Goal: Task Accomplishment & Management: Use online tool/utility

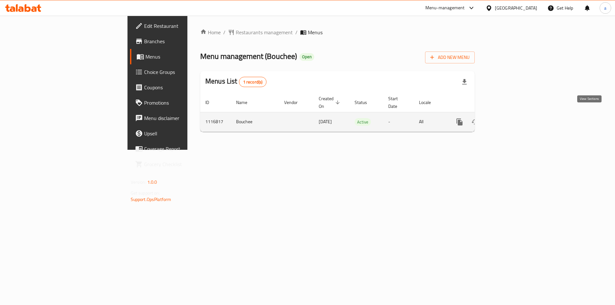
click at [510, 118] on icon "enhanced table" at bounding box center [506, 122] width 8 height 8
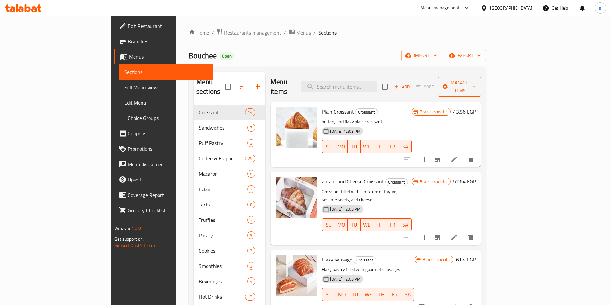
click at [476, 84] on span "Manage items" at bounding box center [459, 87] width 33 height 16
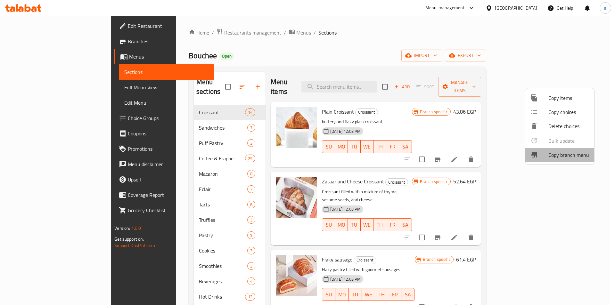
click at [570, 153] on span "Copy branch menu" at bounding box center [568, 155] width 41 height 8
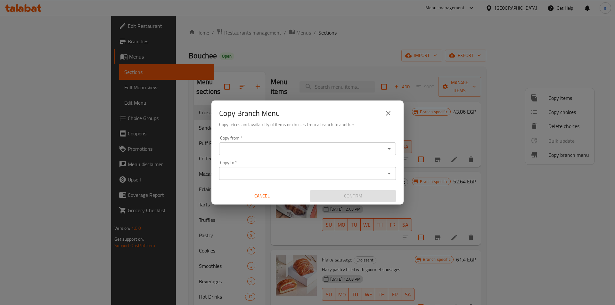
click at [299, 153] on input "Copy from   *" at bounding box center [302, 148] width 162 height 9
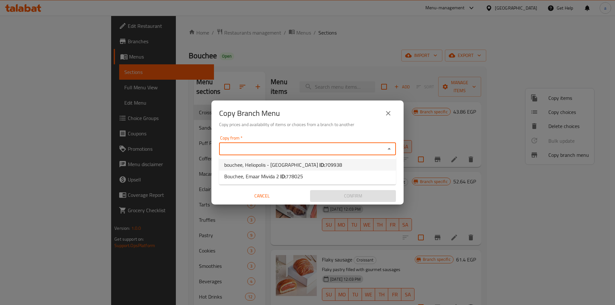
click at [281, 169] on span "bouchee, Heliopolis - Korba ID: 709938" at bounding box center [283, 165] width 118 height 8
type input "bouchee, Heliopolis - [GEOGRAPHIC_DATA]"
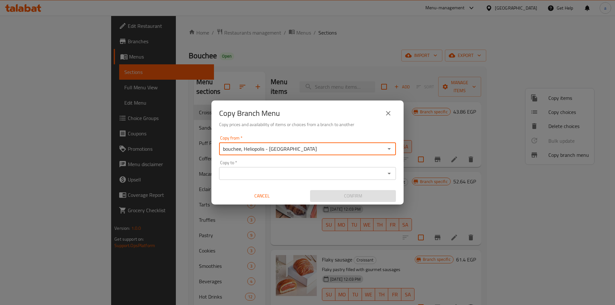
click at [281, 170] on input "Copy to   *" at bounding box center [302, 173] width 162 height 9
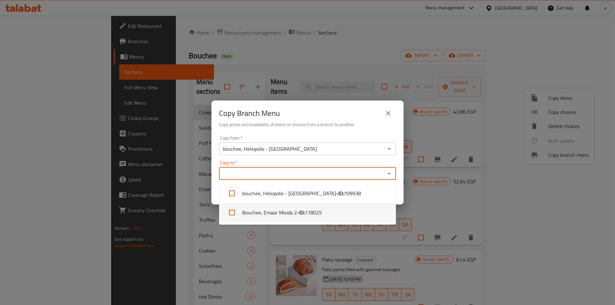
click at [286, 207] on li "Bouchee, Emaar Mivida 2 - ID: 778025" at bounding box center [307, 212] width 177 height 19
checkbox input "true"
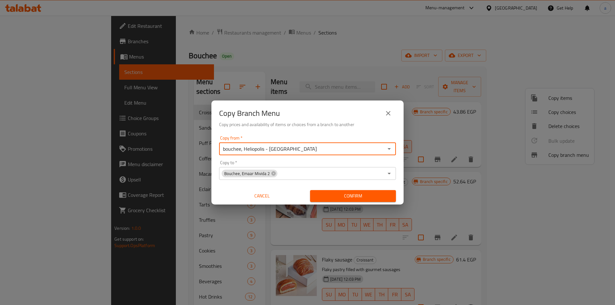
click at [309, 147] on input "bouchee, Heliopolis - [GEOGRAPHIC_DATA]" at bounding box center [302, 148] width 162 height 9
click at [309, 147] on input "Copy from   *" at bounding box center [302, 148] width 162 height 9
click at [312, 163] on li "bouchee, Heliopolis - Korba ID: 709938" at bounding box center [307, 165] width 177 height 12
type input "bouchee, Heliopolis - [GEOGRAPHIC_DATA]"
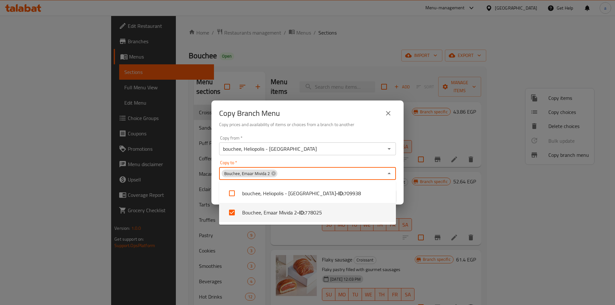
click at [298, 172] on input "Copy to   *" at bounding box center [330, 173] width 105 height 9
click at [234, 213] on input "checkbox" at bounding box center [231, 212] width 15 height 15
checkbox input "true"
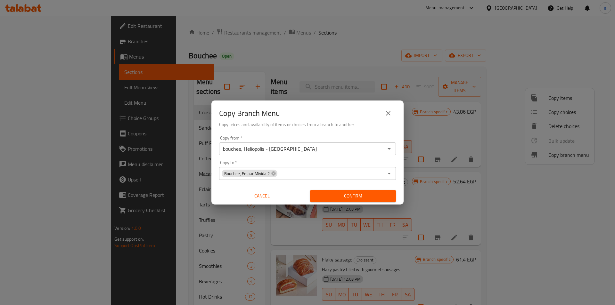
click at [340, 133] on div "Copy Branch Menu Copy prices and availability of items or choices from a branch…" at bounding box center [307, 117] width 192 height 33
click at [322, 192] on span "Confirm" at bounding box center [353, 196] width 76 height 8
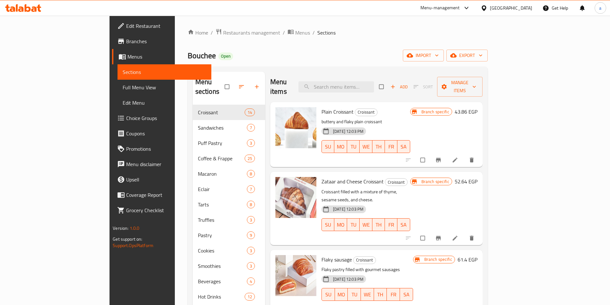
click at [126, 43] on span "Branches" at bounding box center [166, 41] width 80 height 8
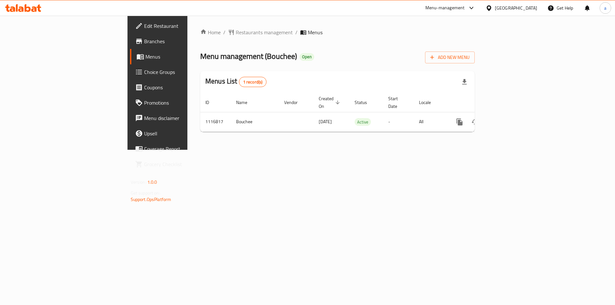
click at [144, 68] on span "Choice Groups" at bounding box center [184, 72] width 81 height 8
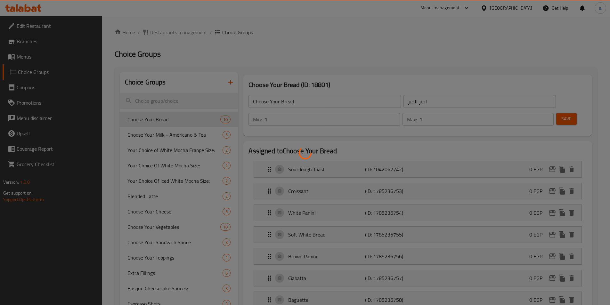
click at [29, 58] on div at bounding box center [305, 152] width 610 height 305
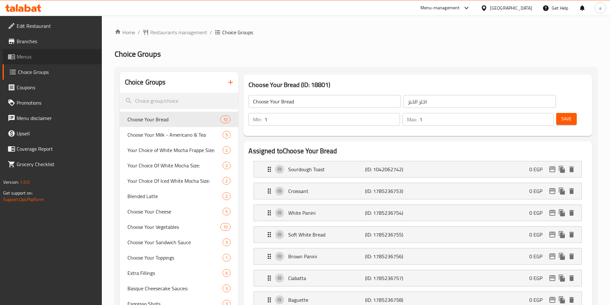
click at [29, 58] on span "Menus" at bounding box center [57, 57] width 80 height 8
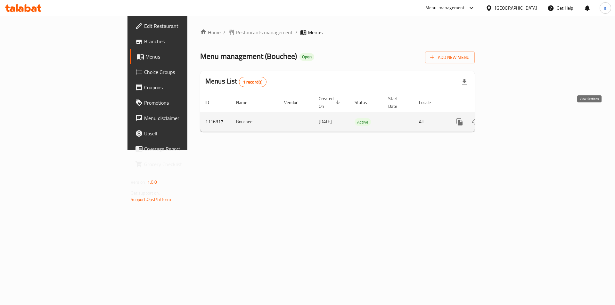
click at [513, 114] on link "enhanced table" at bounding box center [505, 121] width 15 height 15
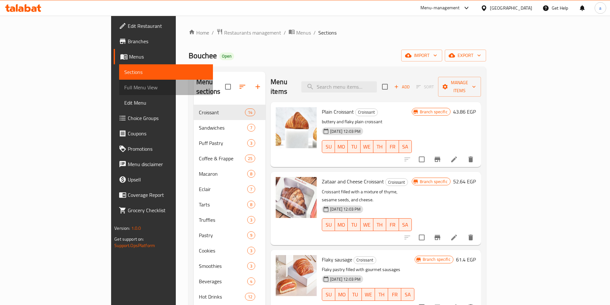
click at [124, 86] on span "Full Menu View" at bounding box center [166, 88] width 84 height 8
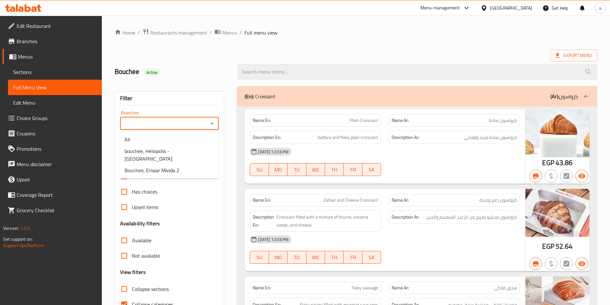
click at [143, 126] on input "Branches" at bounding box center [164, 123] width 85 height 9
click at [149, 167] on span "Bouchee, Emaar Mivida 2" at bounding box center [152, 171] width 55 height 8
type input "Bouchee, Emaar Mivida 2"
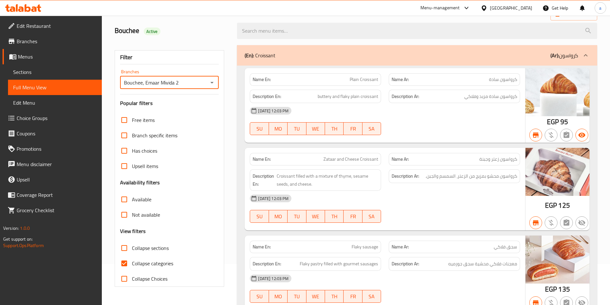
scroll to position [96, 0]
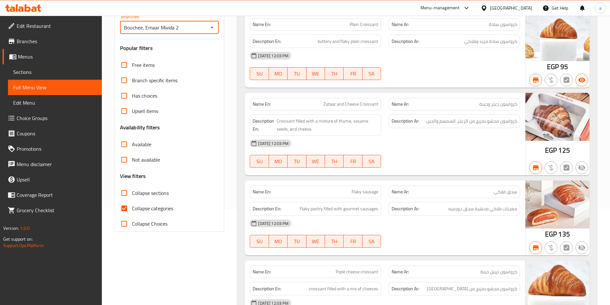
click at [127, 207] on input "Collapse categories" at bounding box center [124, 208] width 15 height 15
checkbox input "false"
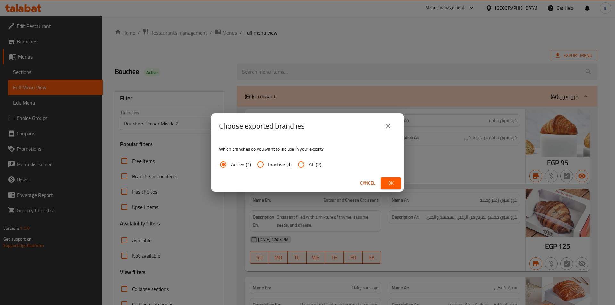
click at [304, 166] on input "All (2)" at bounding box center [300, 164] width 15 height 15
radio input "true"
click at [385, 177] on button "Ok" at bounding box center [391, 183] width 21 height 12
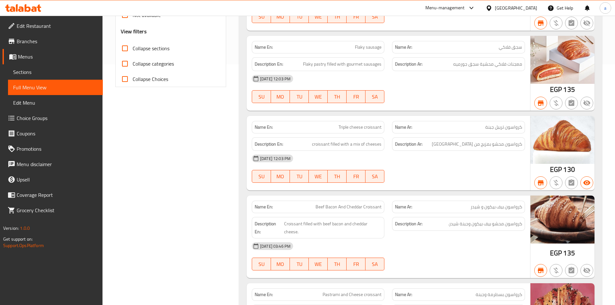
scroll to position [482, 0]
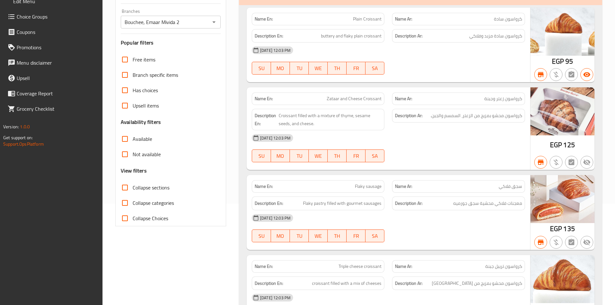
scroll to position [99, 0]
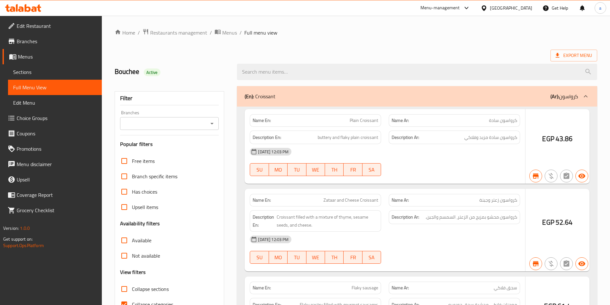
click at [122, 270] on div at bounding box center [305, 152] width 610 height 305
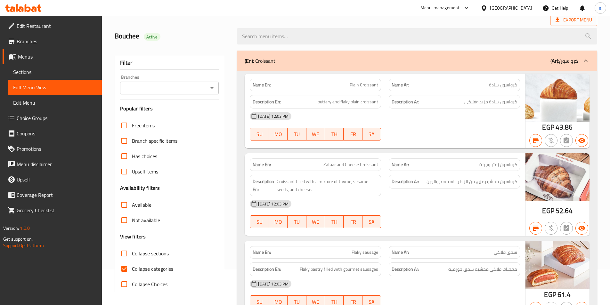
click at [124, 269] on input "Collapse categories" at bounding box center [124, 268] width 15 height 15
checkbox input "false"
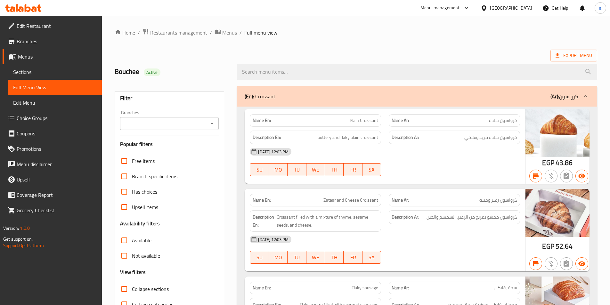
click at [36, 40] on span "Branches" at bounding box center [57, 41] width 80 height 8
